Goal: Task Accomplishment & Management: Use online tool/utility

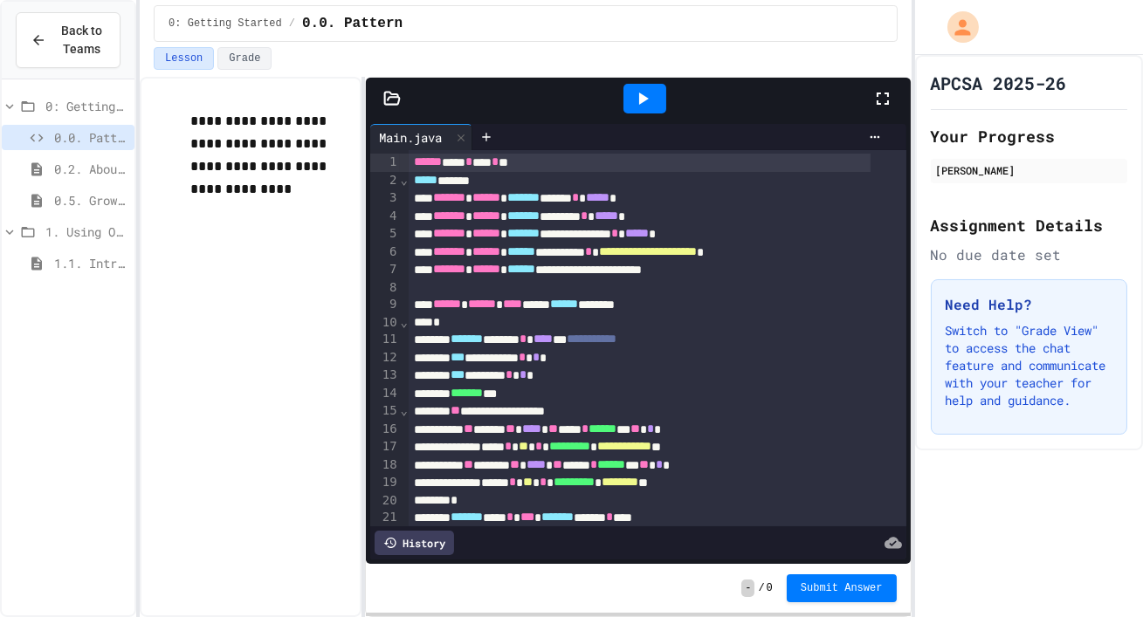
click at [89, 264] on span "1.1. Introduction to Algorithms, Programming, and Compilers" at bounding box center [90, 263] width 73 height 18
